Goal: Information Seeking & Learning: Learn about a topic

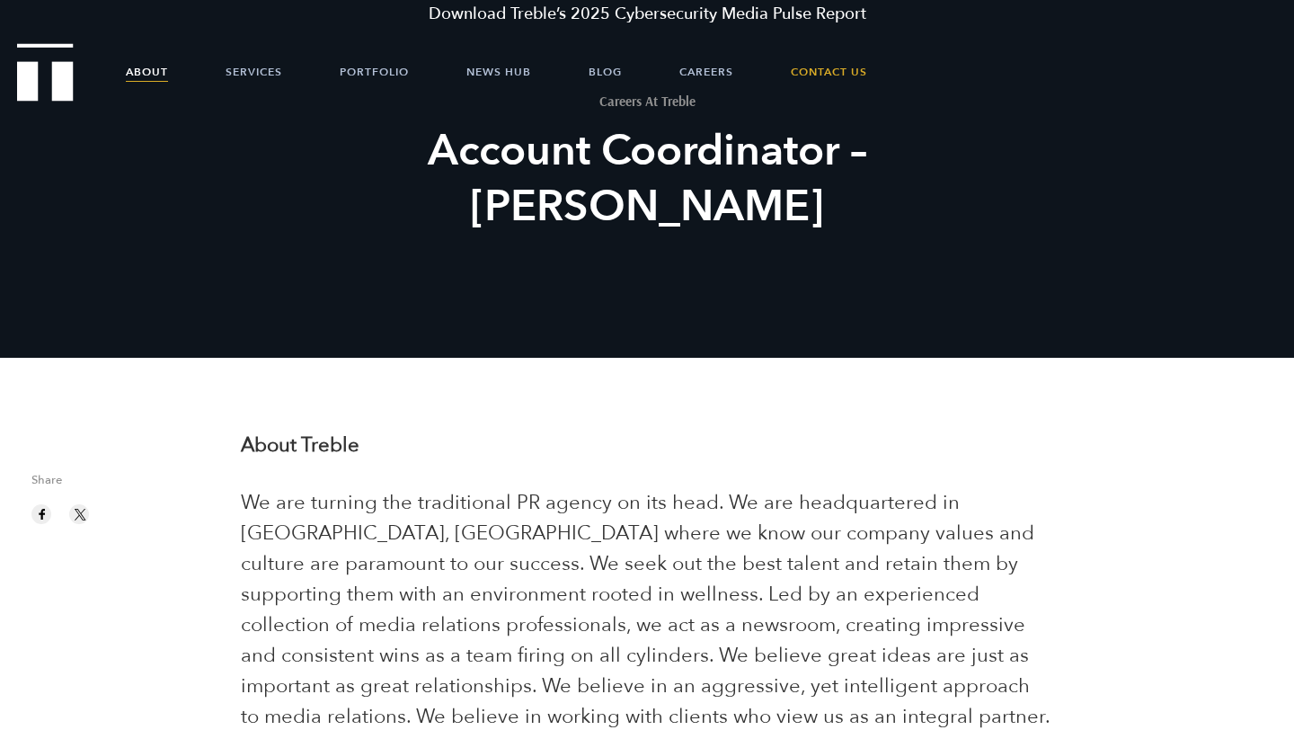
click at [154, 74] on link "About" at bounding box center [147, 72] width 42 height 54
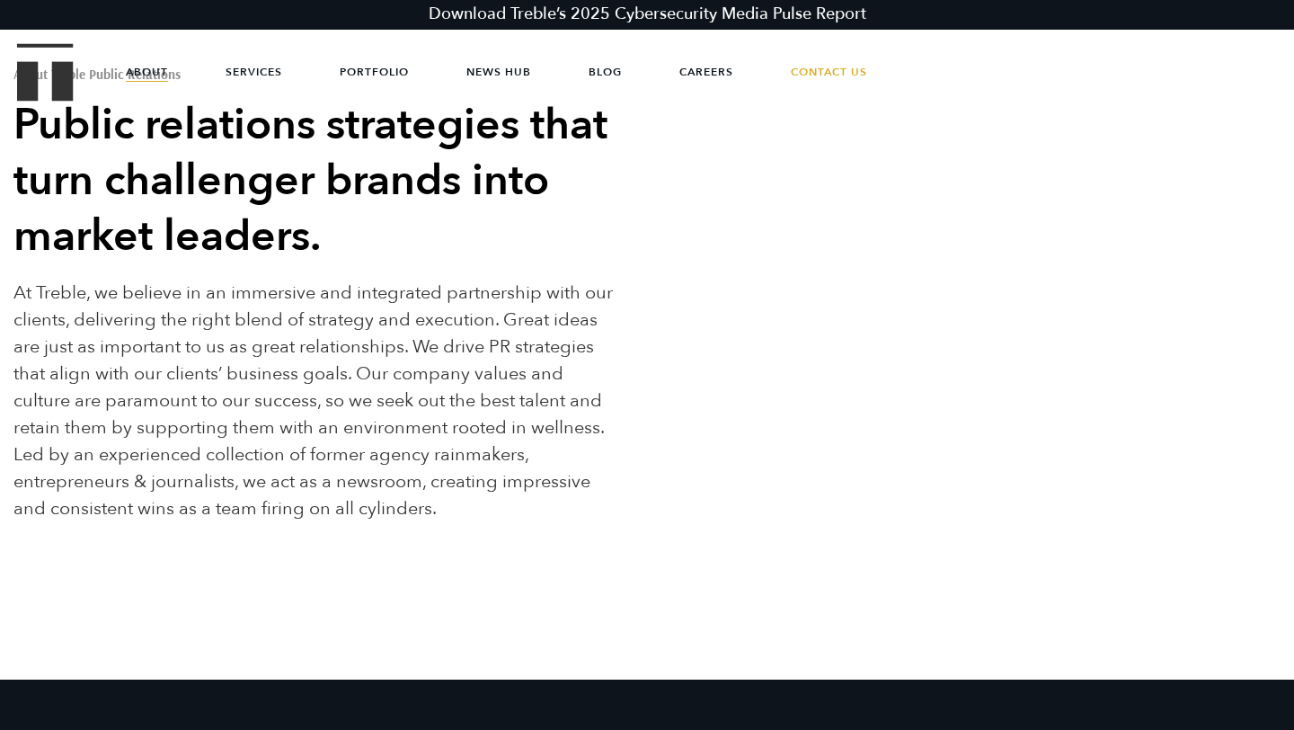
scroll to position [101, 0]
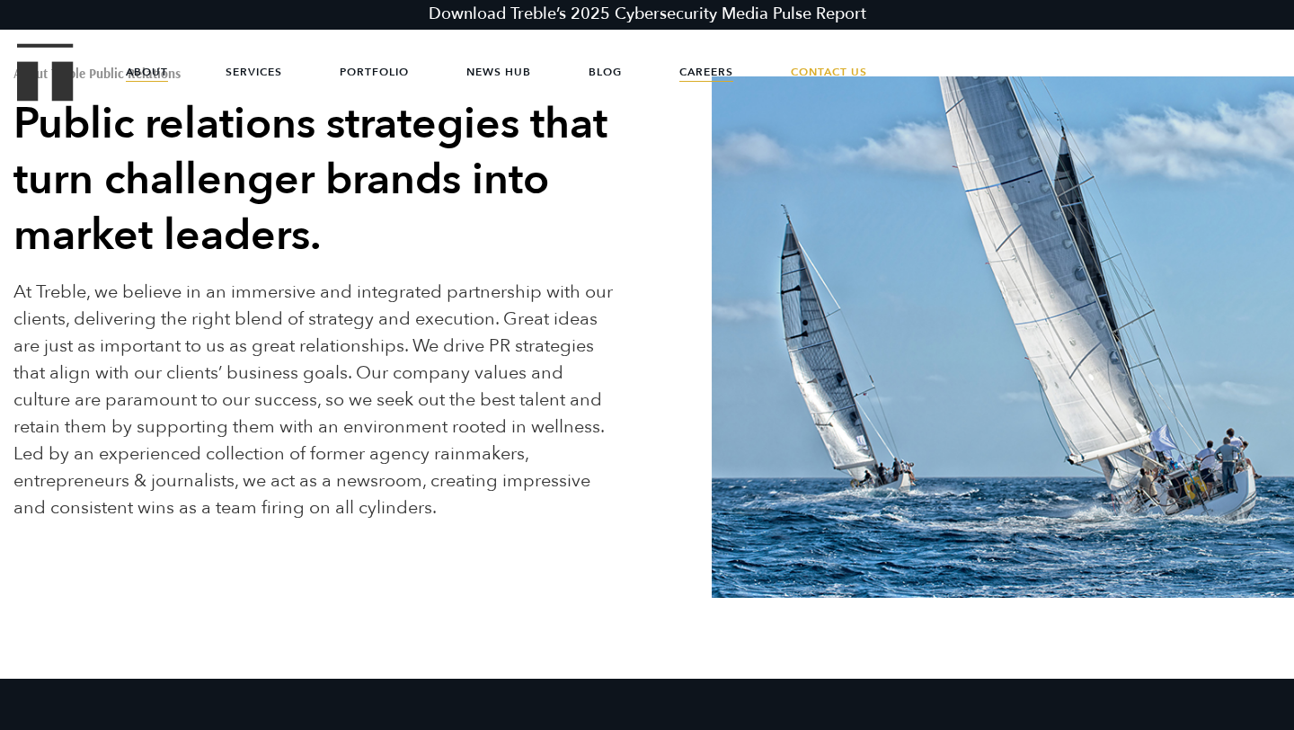
click at [730, 61] on link "Careers" at bounding box center [707, 72] width 54 height 54
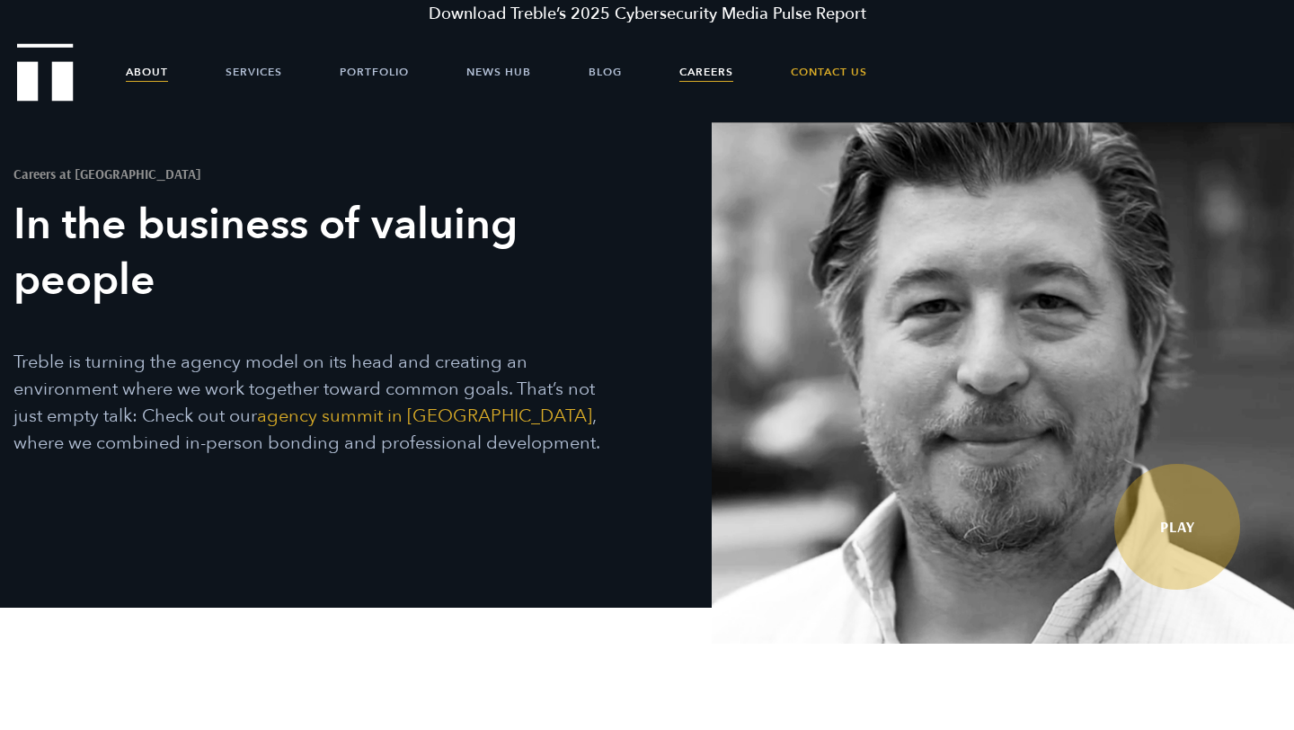
click at [158, 74] on link "About" at bounding box center [147, 72] width 42 height 54
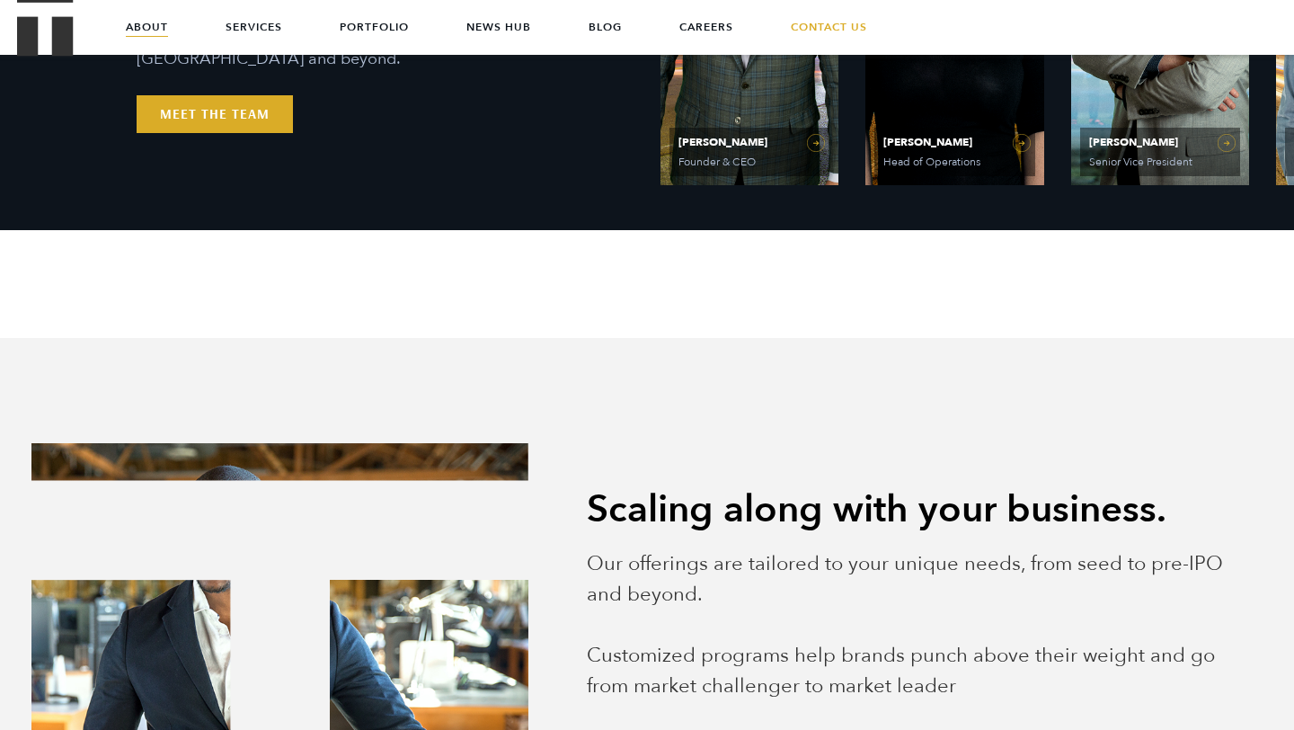
scroll to position [884, 0]
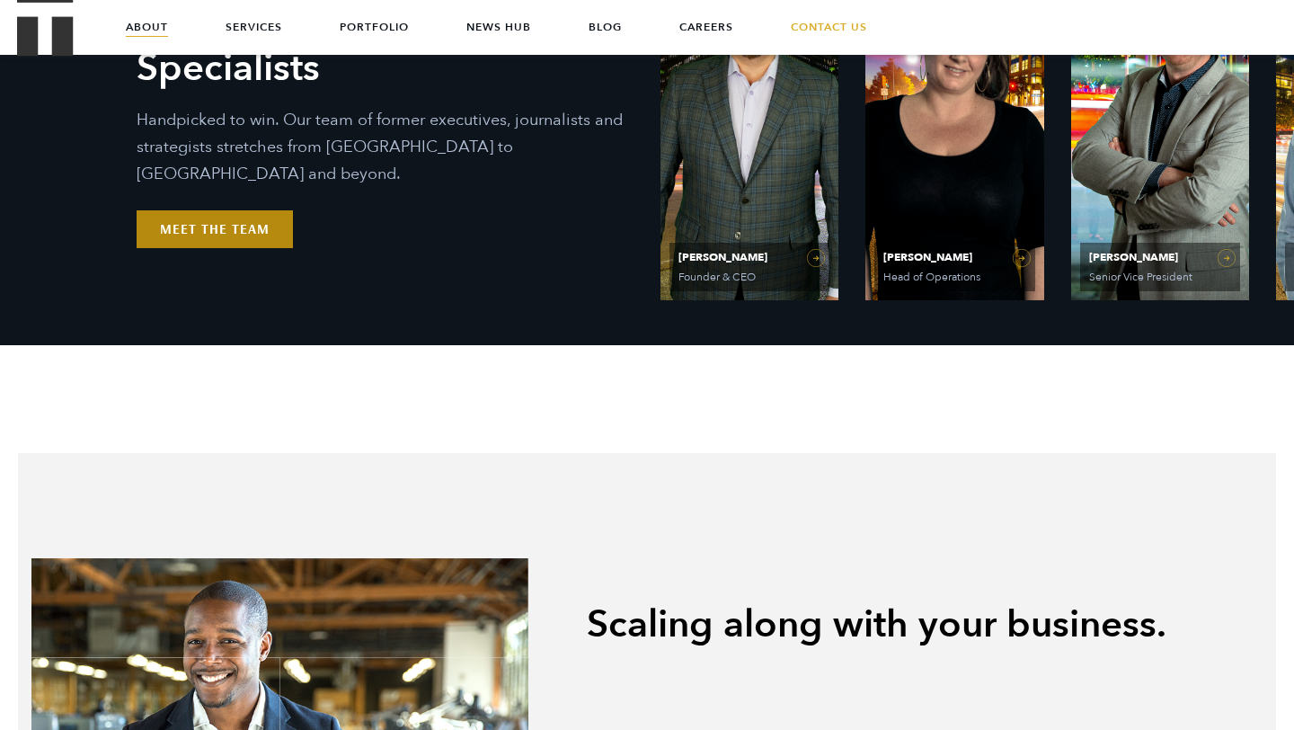
click at [236, 217] on link "Meet the Team" at bounding box center [215, 229] width 156 height 38
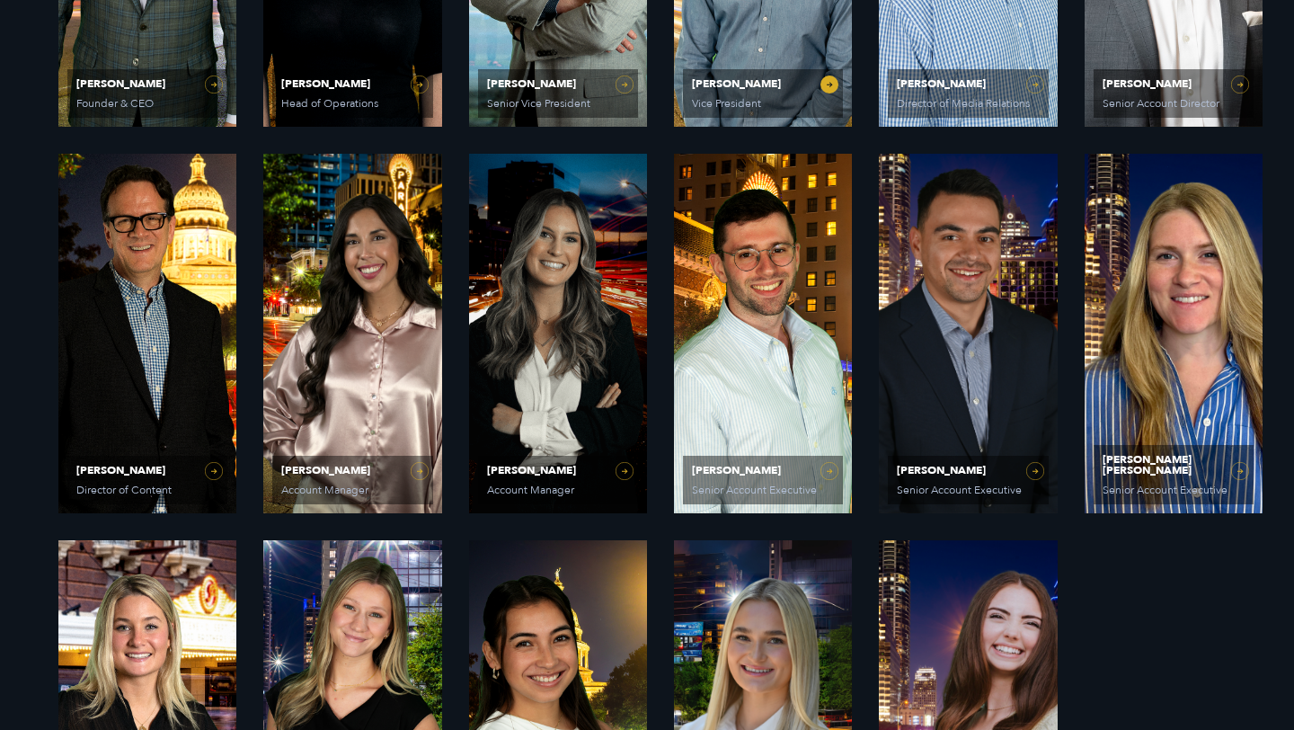
scroll to position [1060, 0]
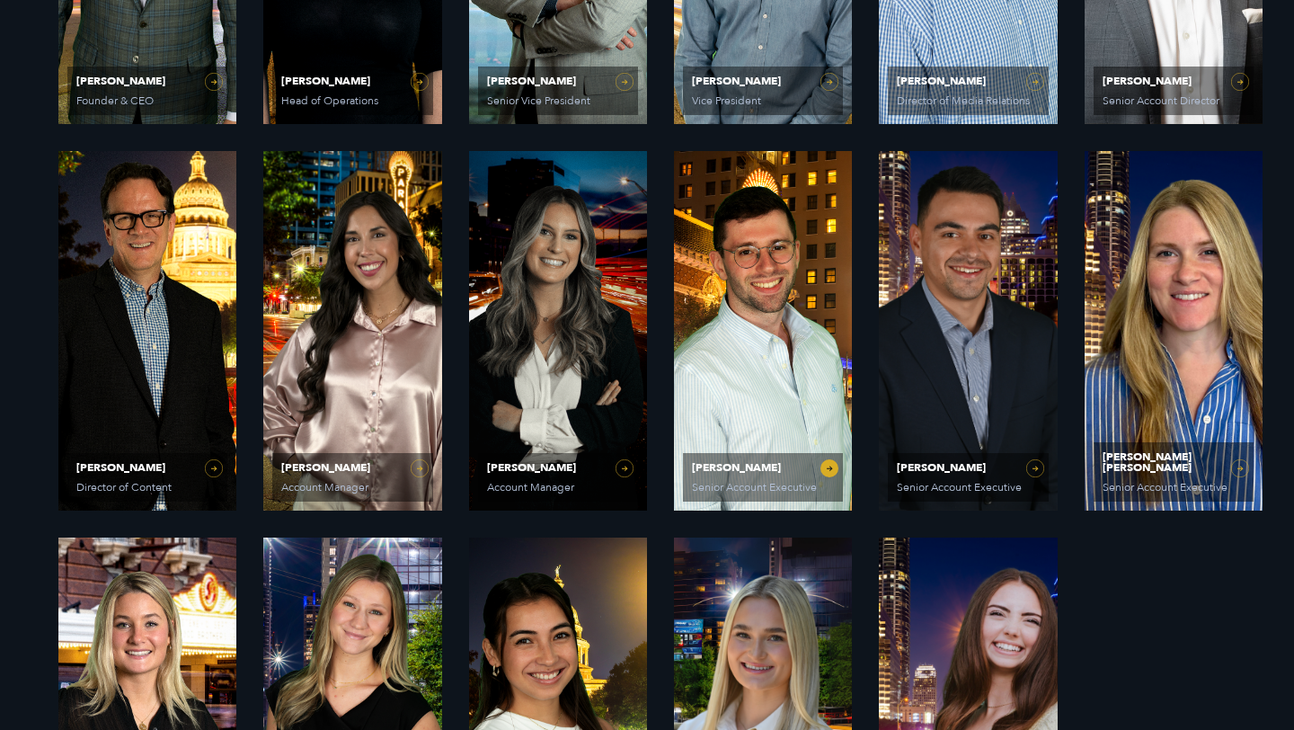
click at [808, 476] on span "[PERSON_NAME] Senior Account Executive" at bounding box center [763, 477] width 160 height 49
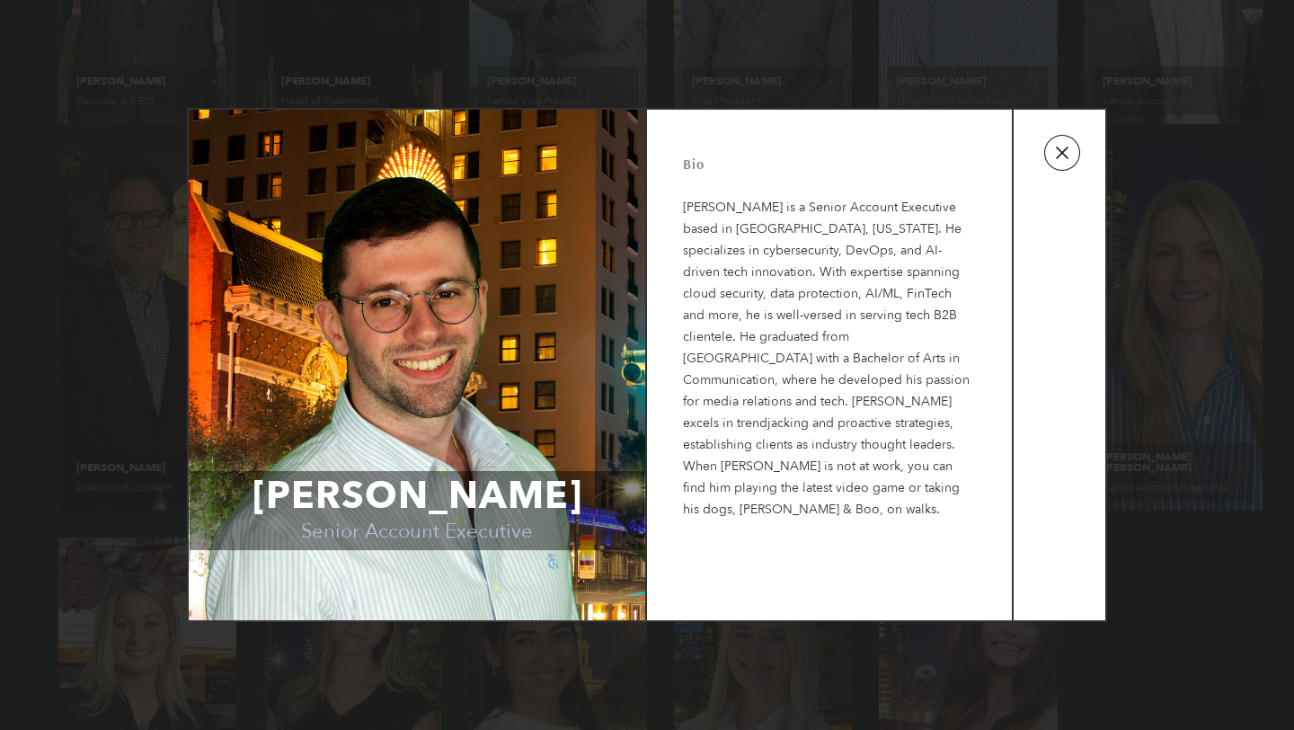
click at [1066, 157] on button "button" at bounding box center [1063, 153] width 36 height 36
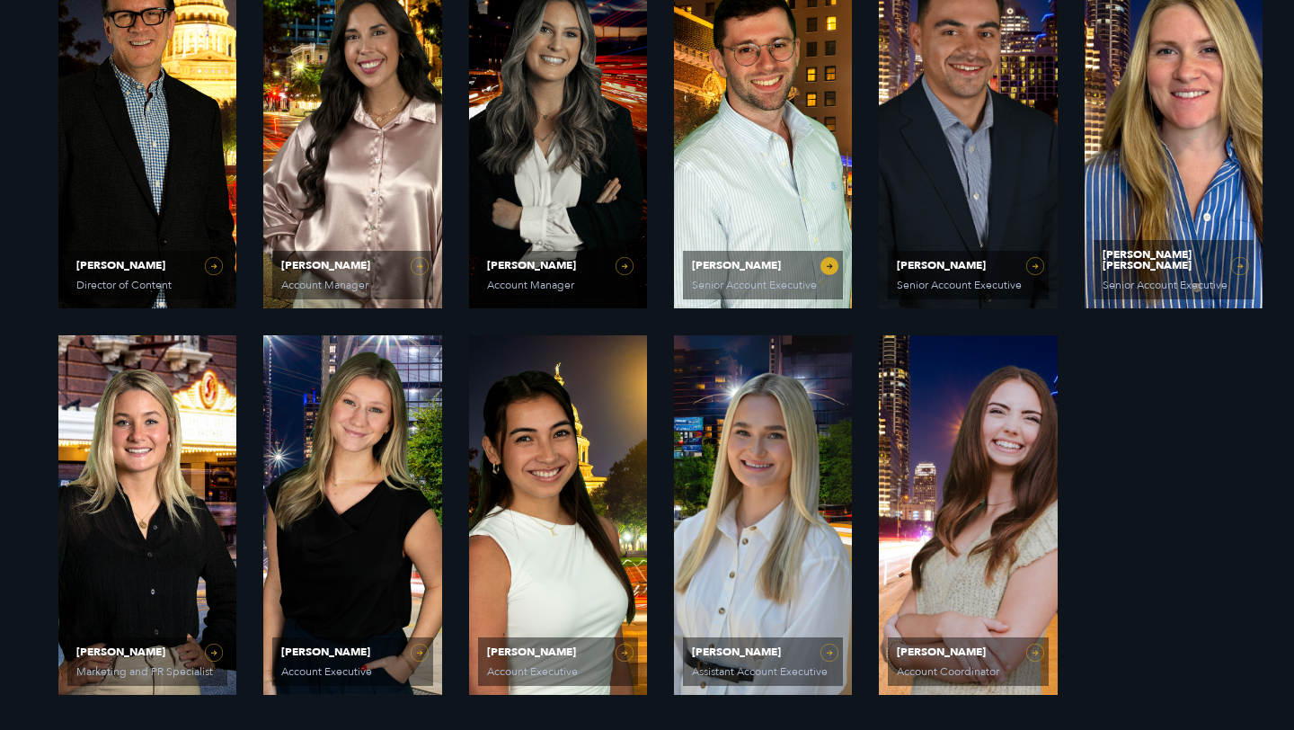
scroll to position [1494, 0]
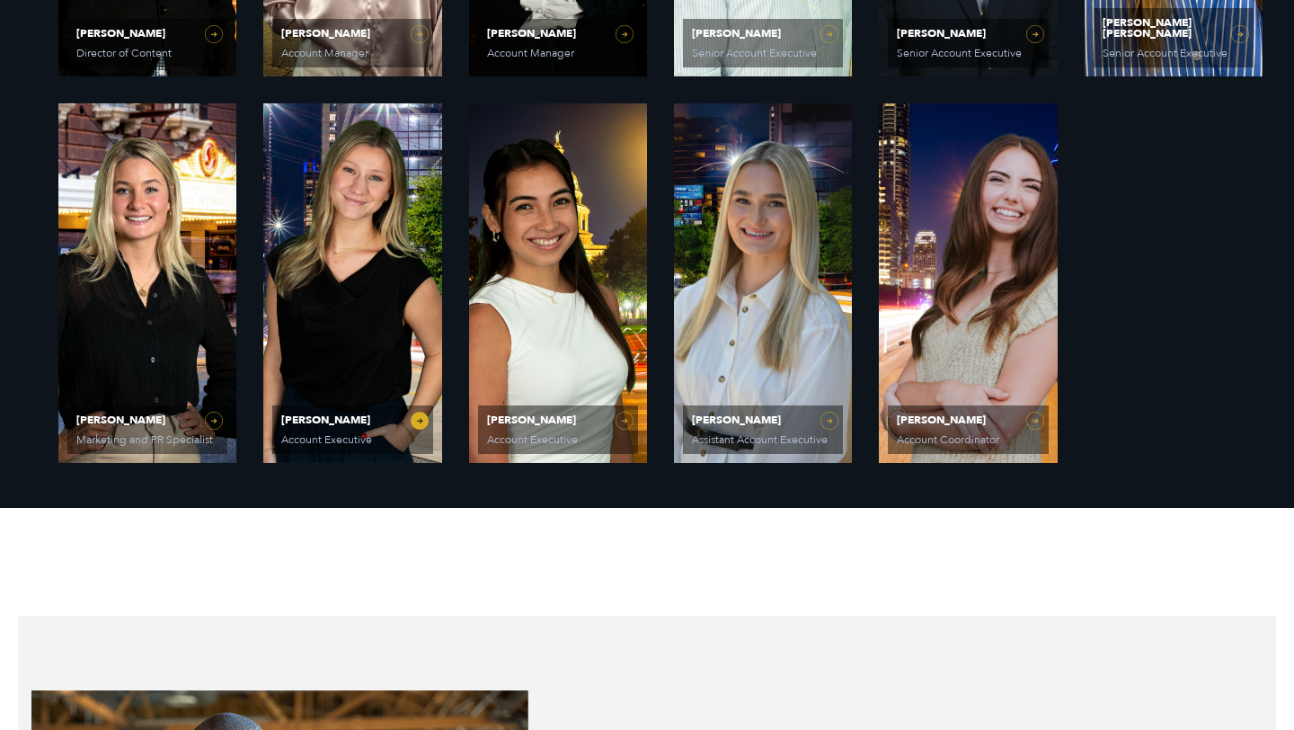
click at [417, 422] on link "Sydney Miner Account Executive" at bounding box center [352, 283] width 178 height 360
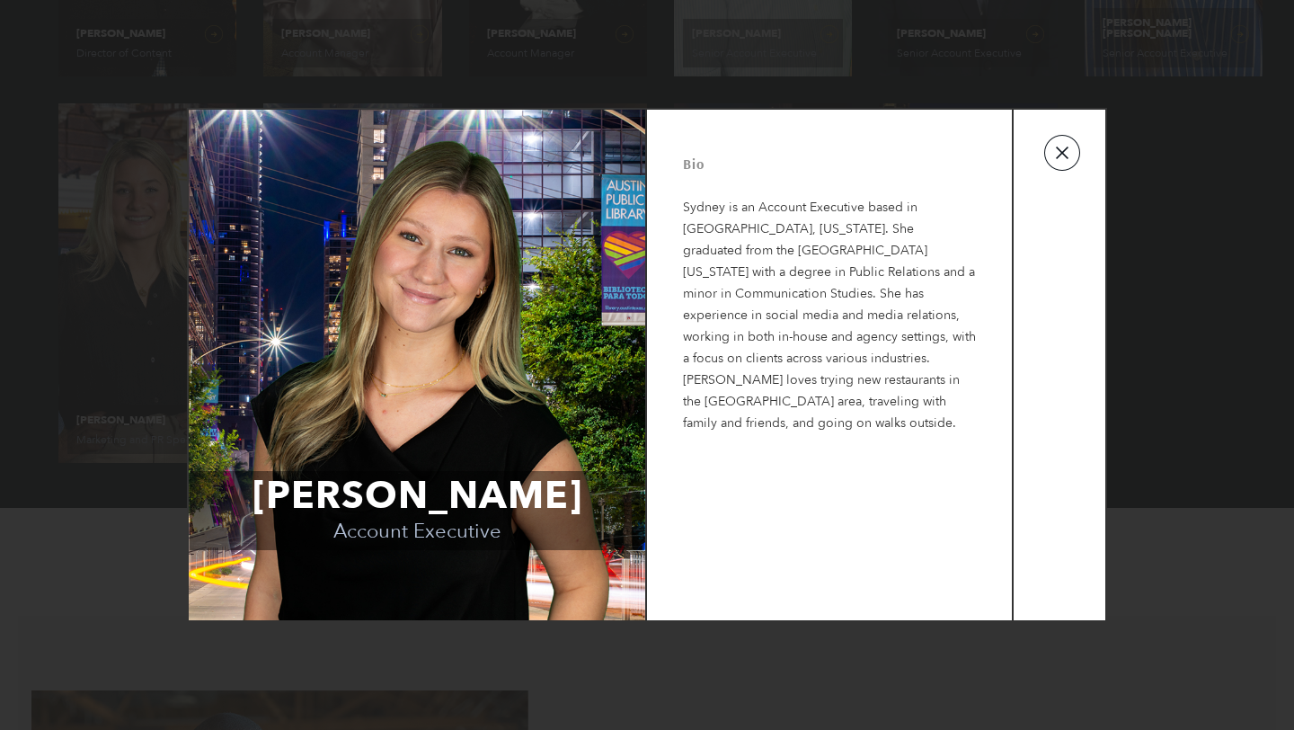
click at [1069, 159] on button "button" at bounding box center [1063, 153] width 36 height 36
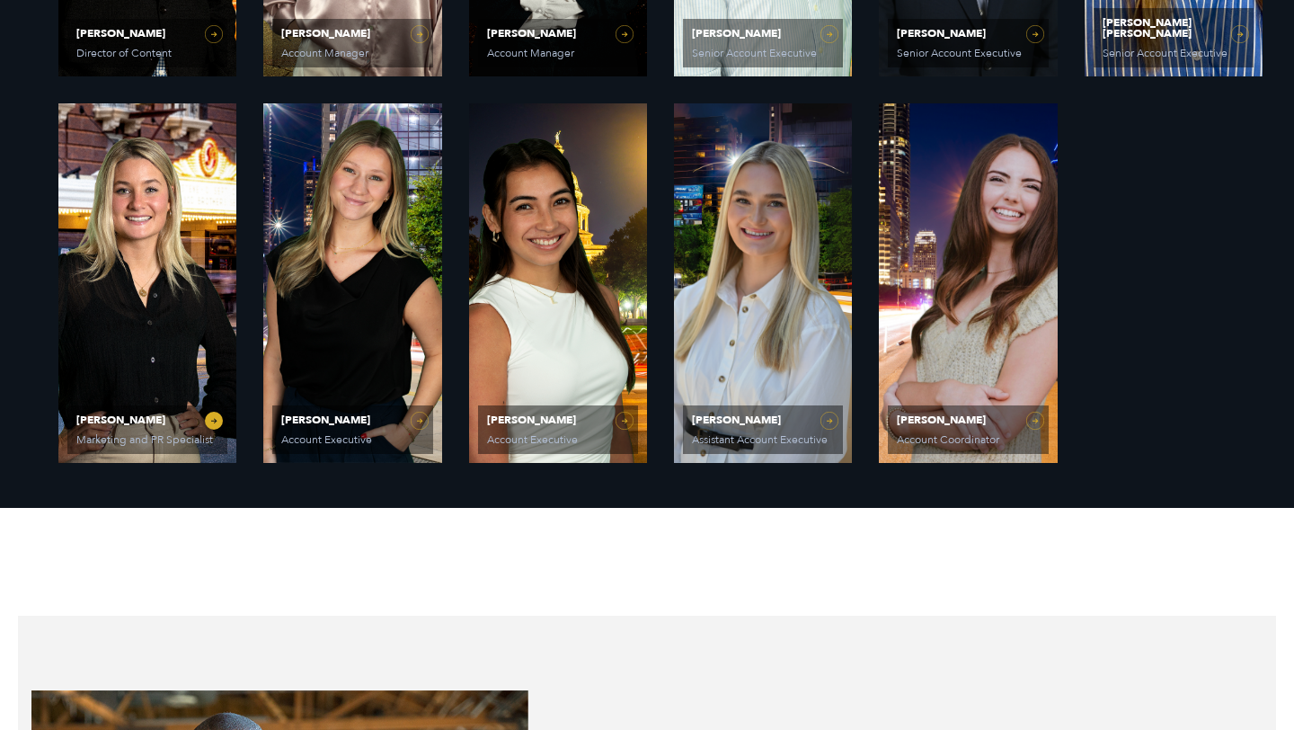
click at [221, 421] on link "Avery Beatty Marketing and PR Specialist" at bounding box center [147, 283] width 178 height 360
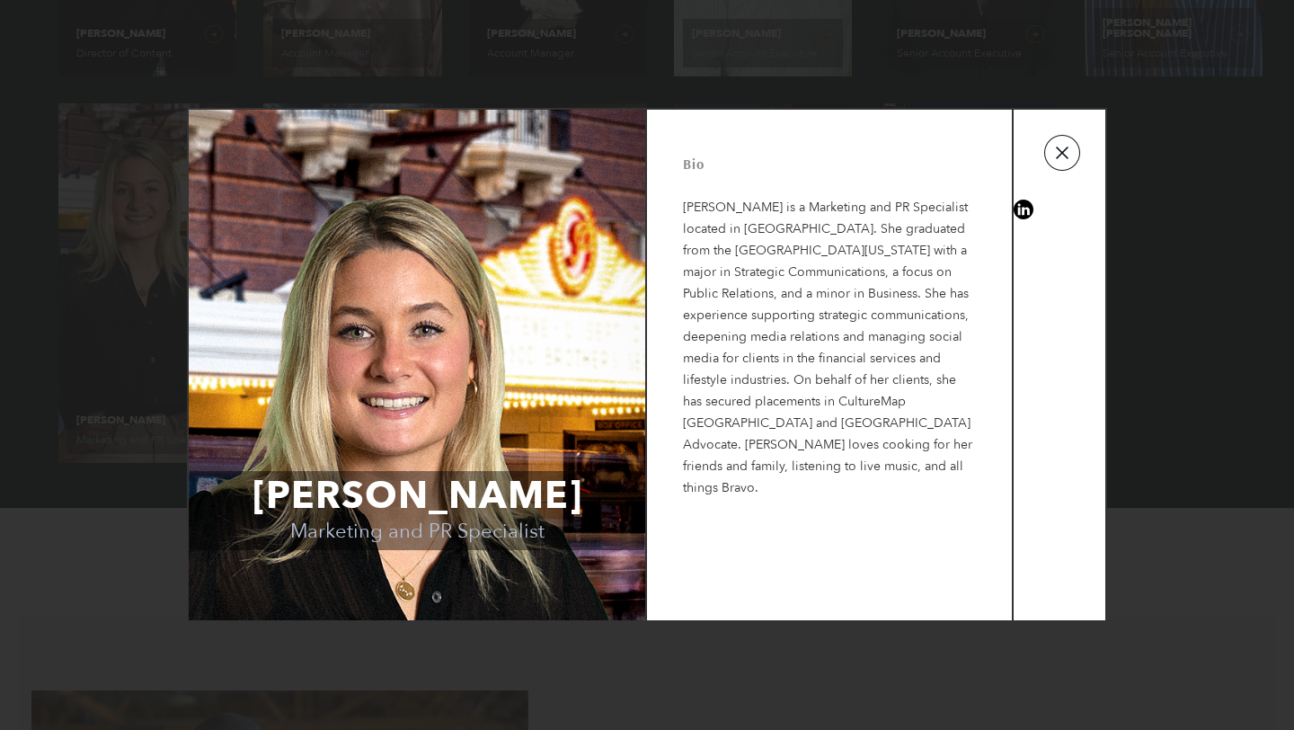
click at [1070, 145] on button "button" at bounding box center [1063, 153] width 36 height 36
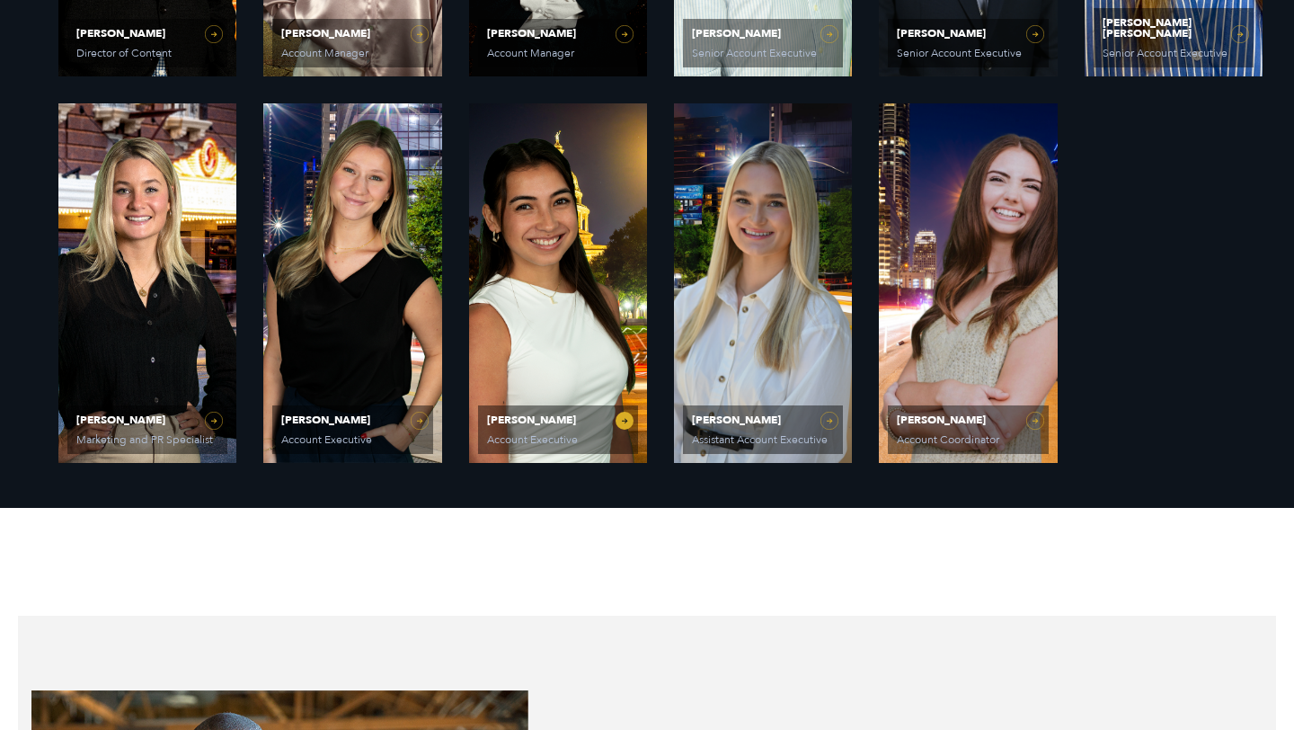
click at [626, 405] on span "Laura Corona Account Executive" at bounding box center [558, 429] width 160 height 49
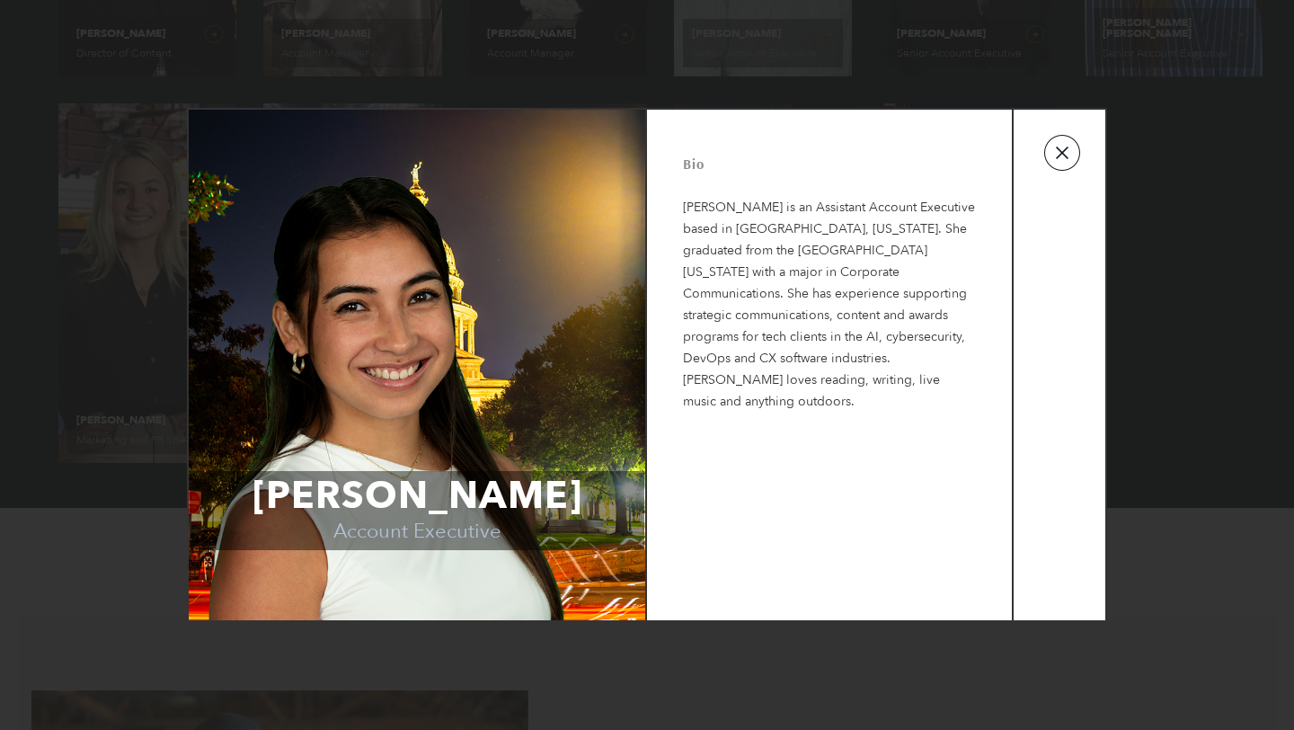
click at [1058, 155] on button "button" at bounding box center [1063, 153] width 36 height 36
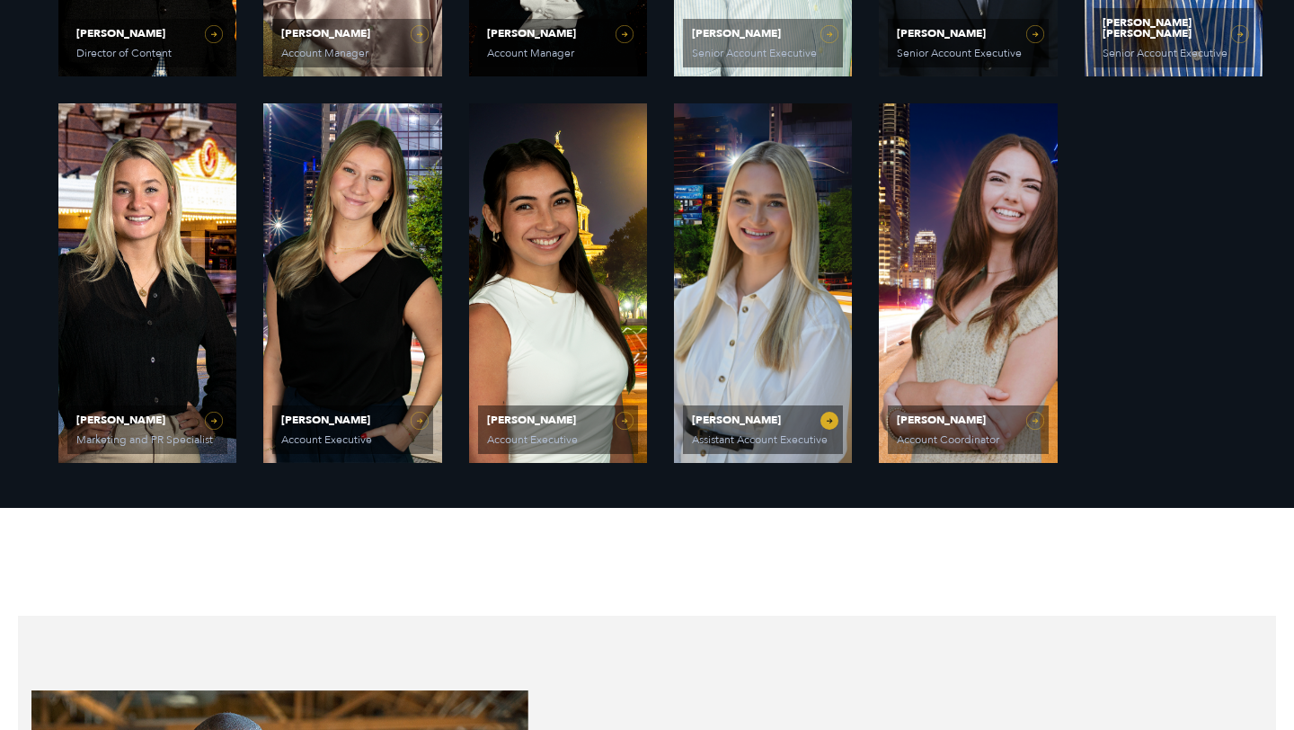
click at [834, 423] on link "Elizabeth Kalwick Assistant Account Executive" at bounding box center [763, 283] width 178 height 360
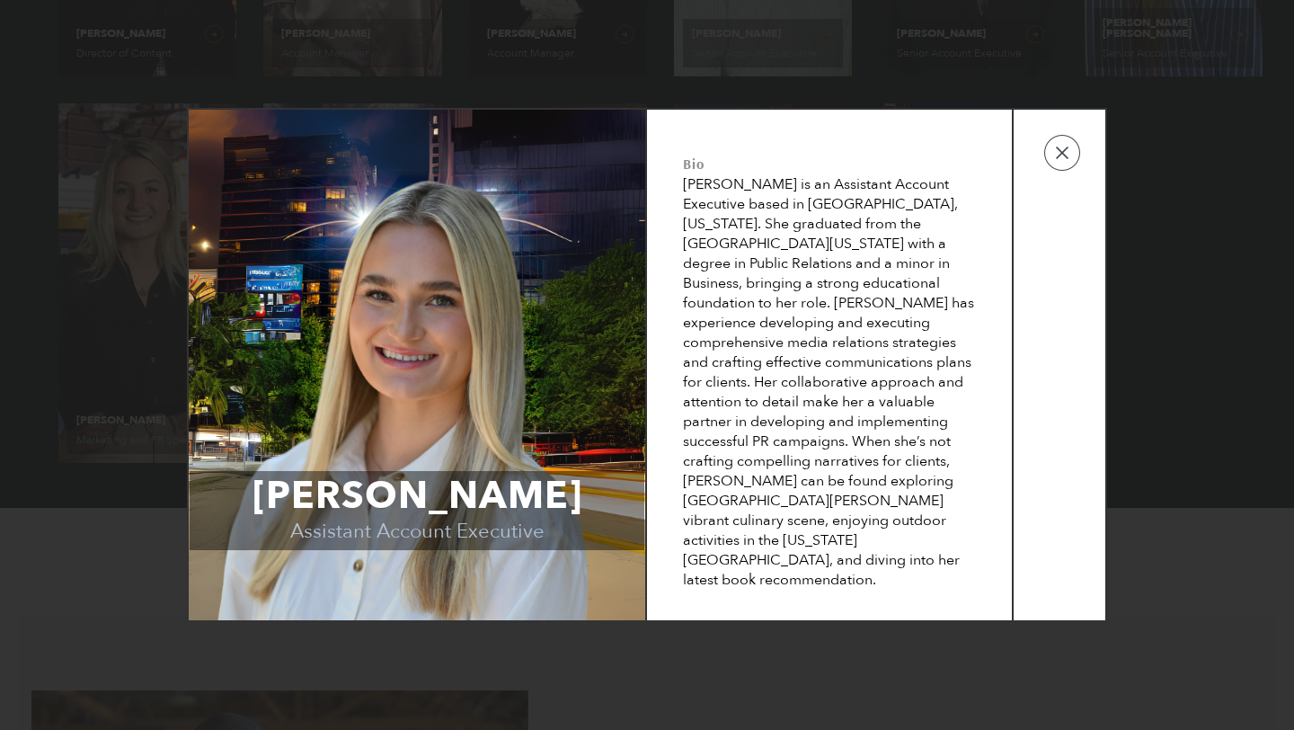
click at [1069, 175] on td at bounding box center [1060, 365] width 92 height 511
click at [1070, 173] on td at bounding box center [1060, 365] width 92 height 511
click at [1068, 156] on button "button" at bounding box center [1063, 153] width 36 height 36
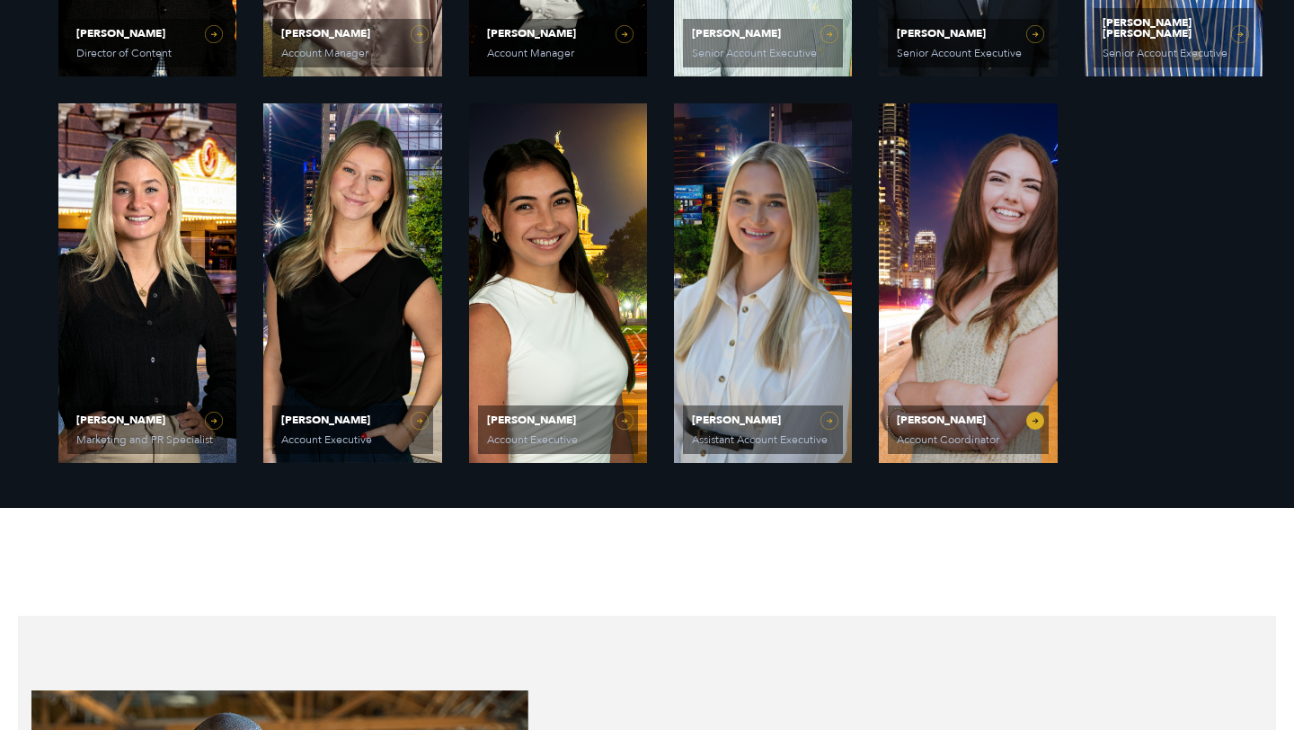
click at [1028, 418] on link "Caroline Hafner Account Coordinator" at bounding box center [968, 283] width 178 height 360
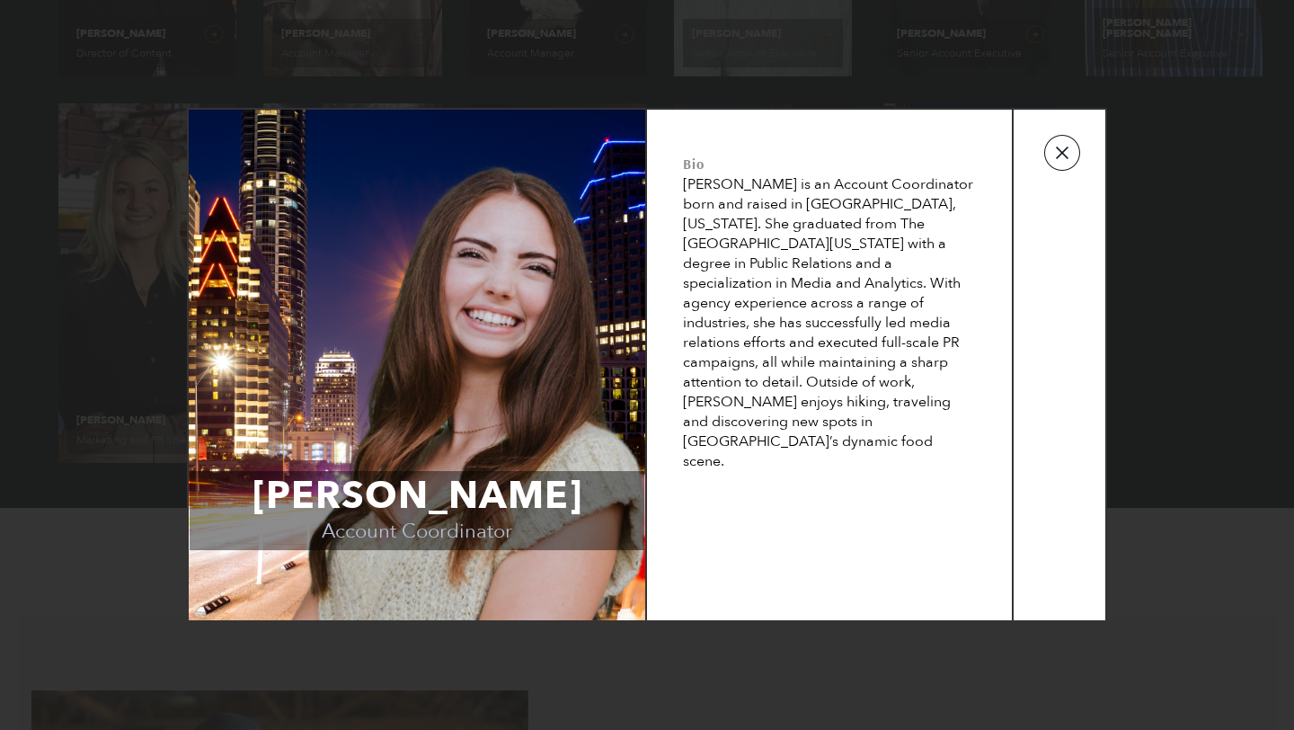
click at [1080, 160] on button "button" at bounding box center [1063, 153] width 36 height 36
